Goal: Navigation & Orientation: Find specific page/section

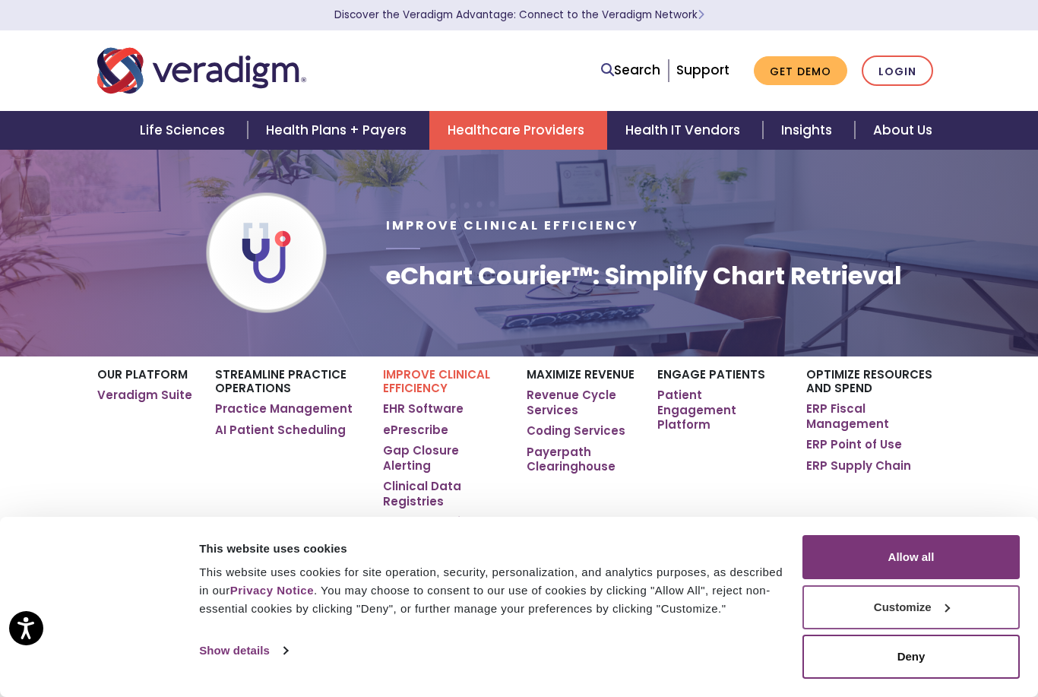
click at [917, 604] on button "Customize" at bounding box center [910, 607] width 217 height 44
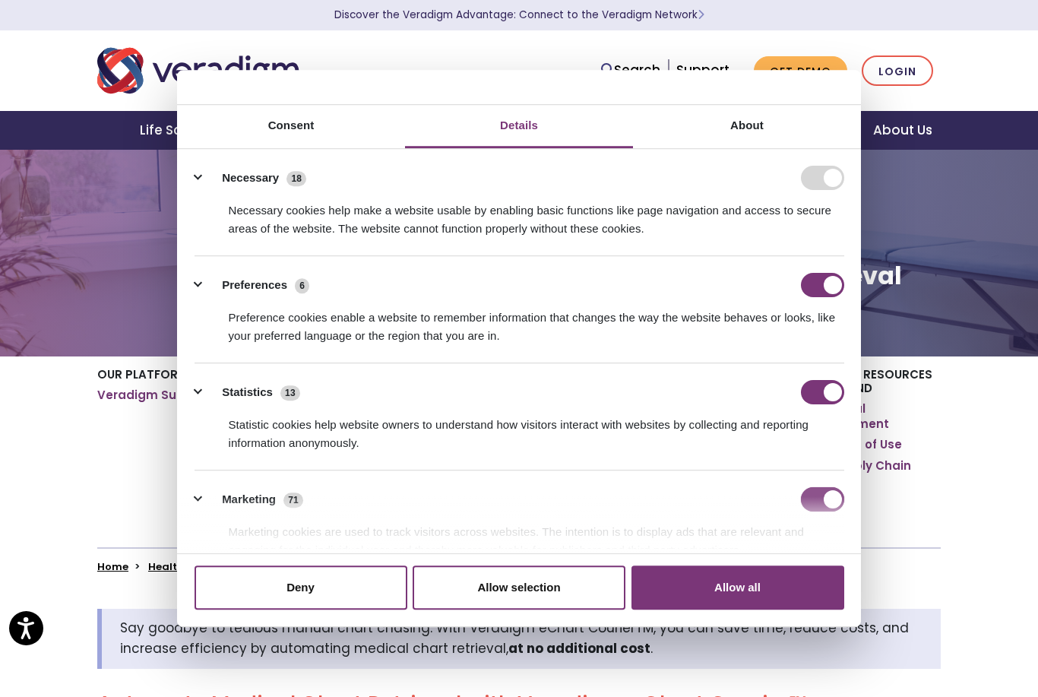
click at [817, 487] on input "Marketing" at bounding box center [822, 499] width 43 height 24
checkbox input "false"
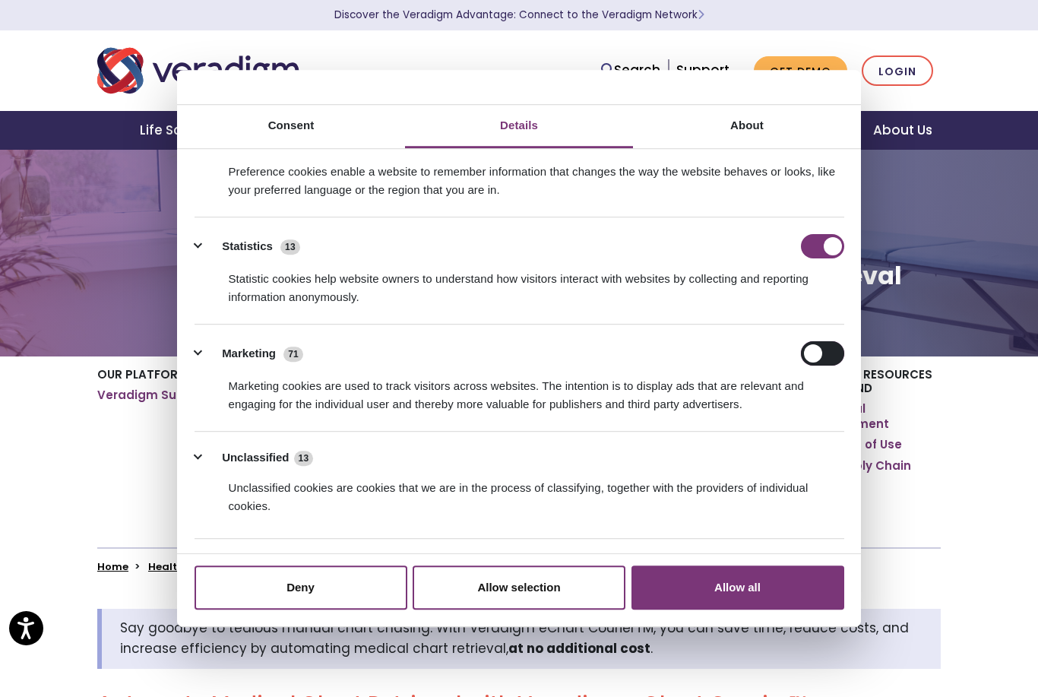
scroll to position [144, 0]
click at [691, 450] on div "Unclassified 13 Unclassified cookies are cookies that we are in the process of …" at bounding box center [519, 483] width 650 height 67
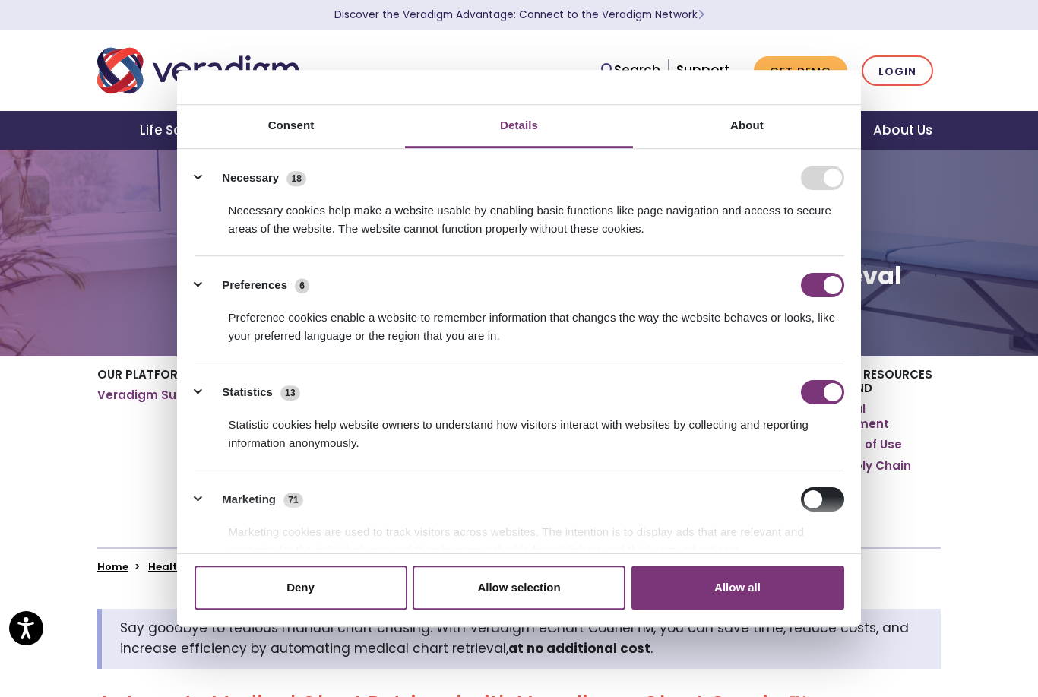
scroll to position [0, 0]
click at [806, 404] on div "Statistic cookies help website owners to understand how visitors interact with …" at bounding box center [519, 428] width 650 height 48
click at [808, 384] on input "Statistics" at bounding box center [822, 392] width 43 height 24
checkbox input "false"
click at [818, 273] on input "Preferences" at bounding box center [822, 285] width 43 height 24
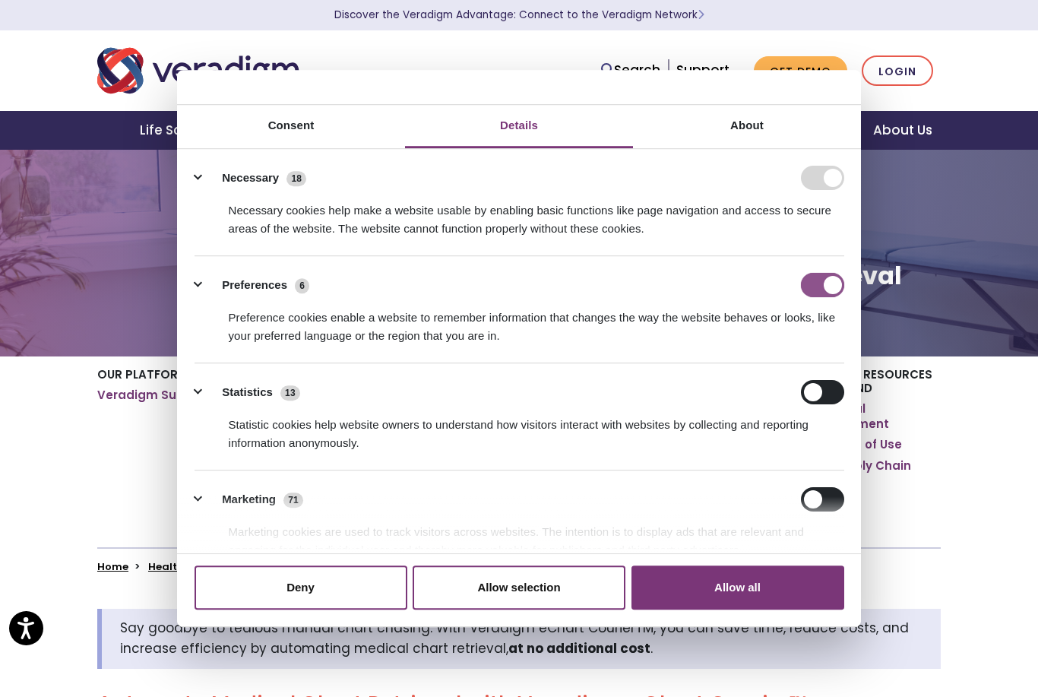
checkbox input "false"
click at [540, 608] on button "Allow selection" at bounding box center [519, 587] width 213 height 44
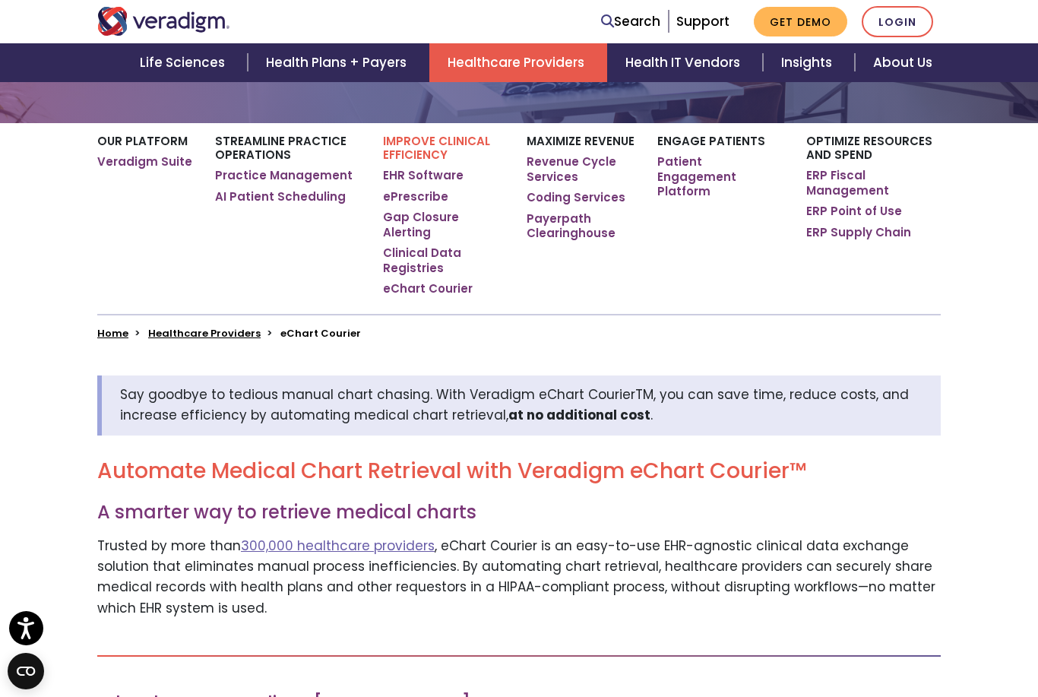
scroll to position [203, 0]
